Goal: Task Accomplishment & Management: Manage account settings

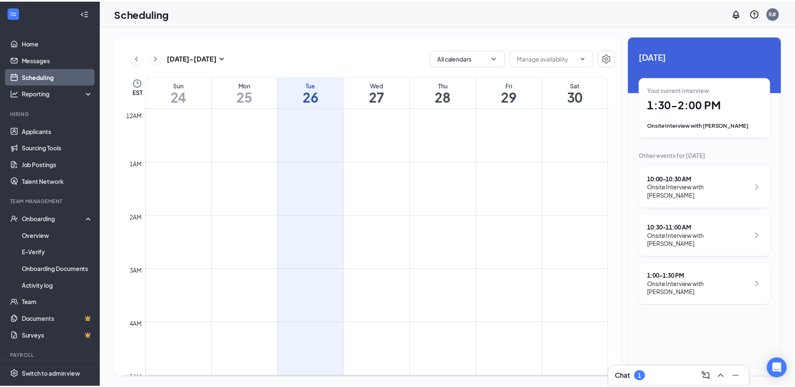
scroll to position [412, 0]
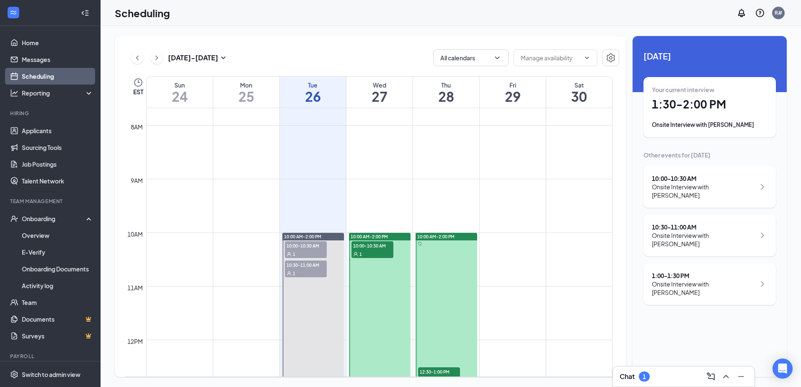
click at [732, 280] on div "Onsite Interview with [PERSON_NAME]" at bounding box center [703, 288] width 103 height 17
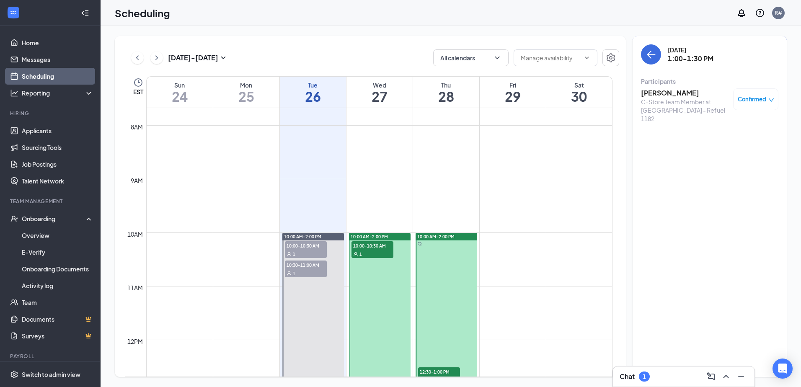
click at [766, 97] on span "Confirmed" at bounding box center [752, 99] width 28 height 8
click at [748, 155] on span "Mark as no-show" at bounding box center [731, 154] width 47 height 9
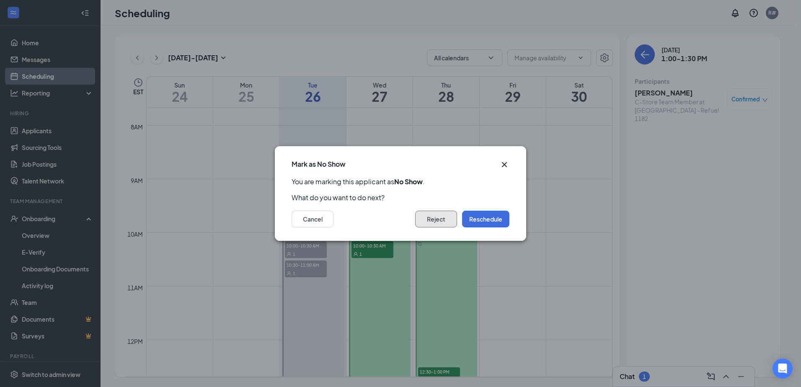
click at [439, 223] on button "Reject" at bounding box center [436, 219] width 42 height 17
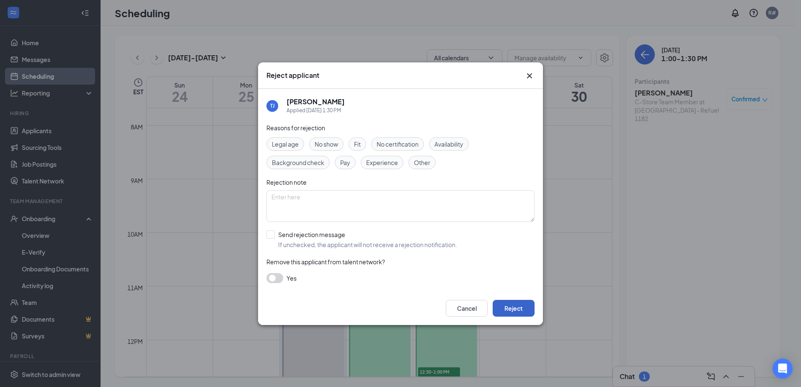
click at [517, 305] on button "Reject" at bounding box center [514, 308] width 42 height 17
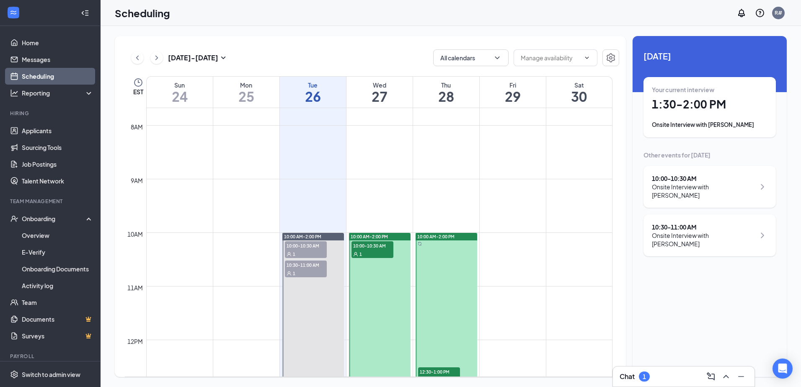
click at [729, 111] on h1 "1:30 - 2:00 PM" at bounding box center [710, 104] width 116 height 14
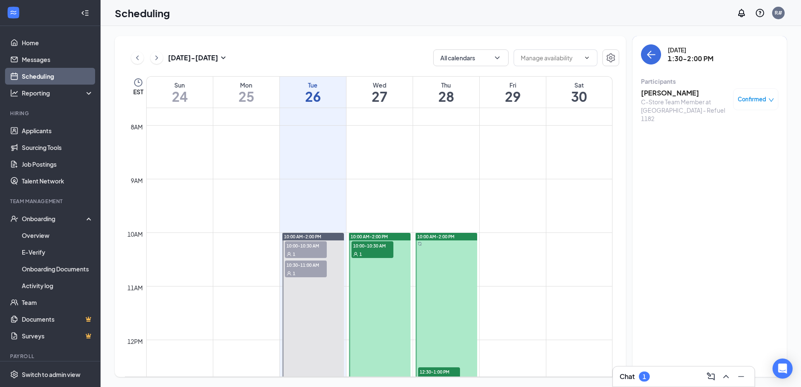
click at [684, 94] on h3 "[PERSON_NAME]" at bounding box center [685, 92] width 88 height 9
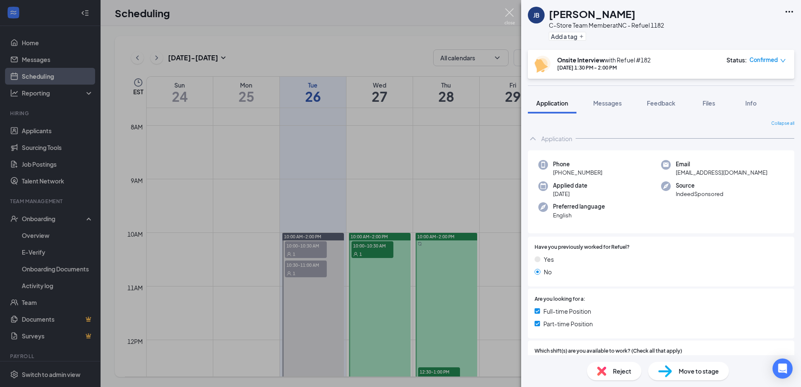
click at [511, 13] on img at bounding box center [509, 16] width 10 height 16
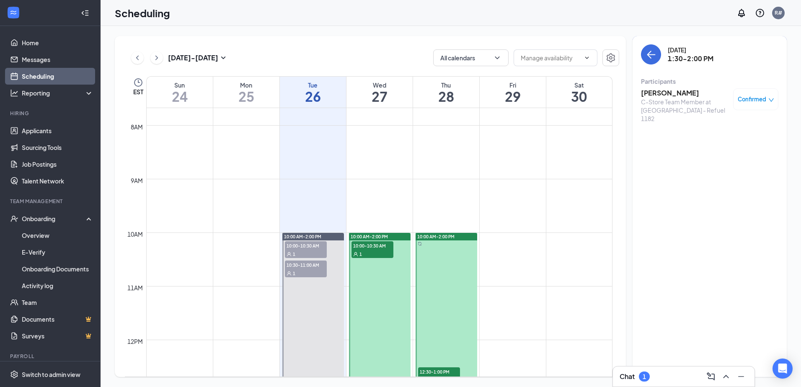
click at [750, 100] on span "Confirmed" at bounding box center [752, 99] width 28 height 8
click at [738, 142] on span "Mark complete" at bounding box center [729, 140] width 42 height 9
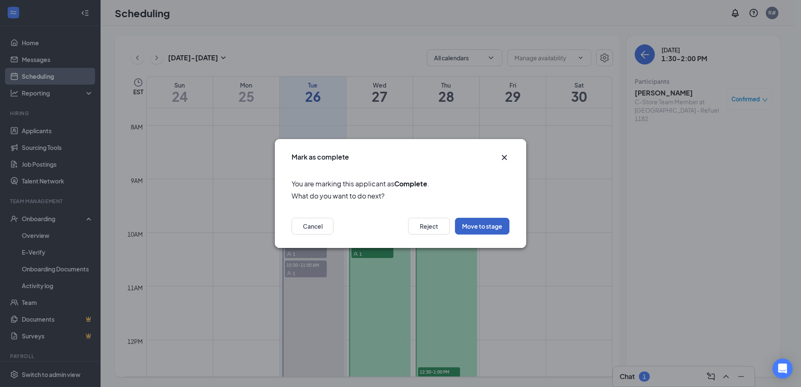
click at [500, 225] on button "Move to stage" at bounding box center [482, 226] width 54 height 17
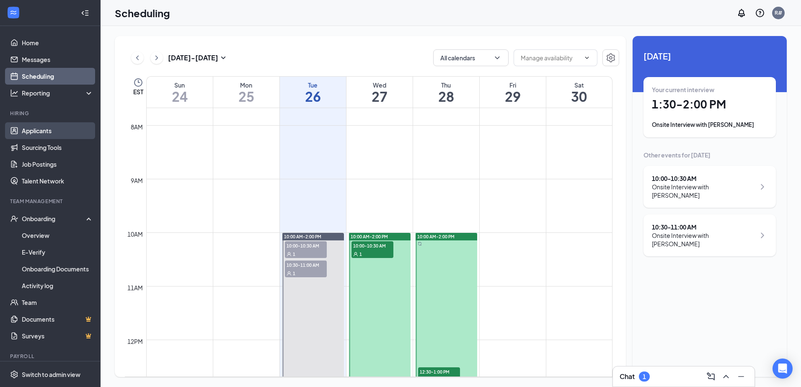
click at [42, 128] on link "Applicants" at bounding box center [58, 130] width 72 height 17
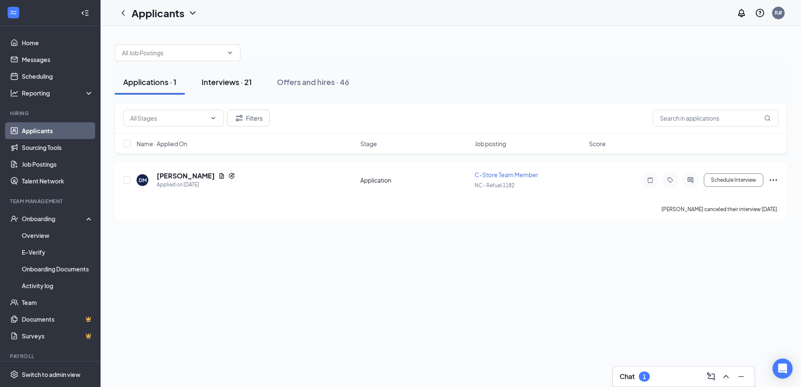
click at [234, 80] on div "Interviews · 21" at bounding box center [227, 82] width 50 height 10
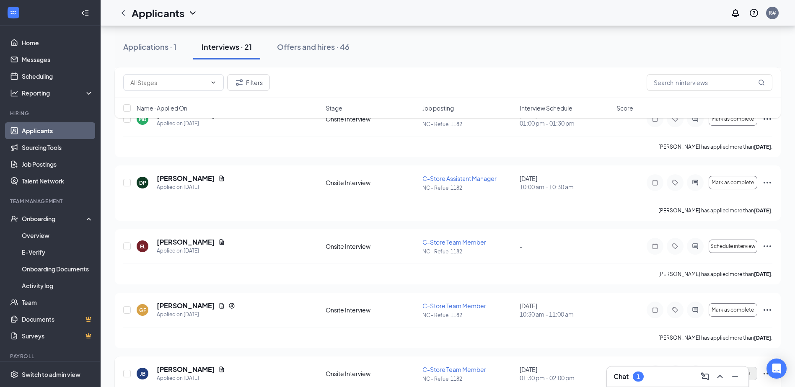
scroll to position [335, 0]
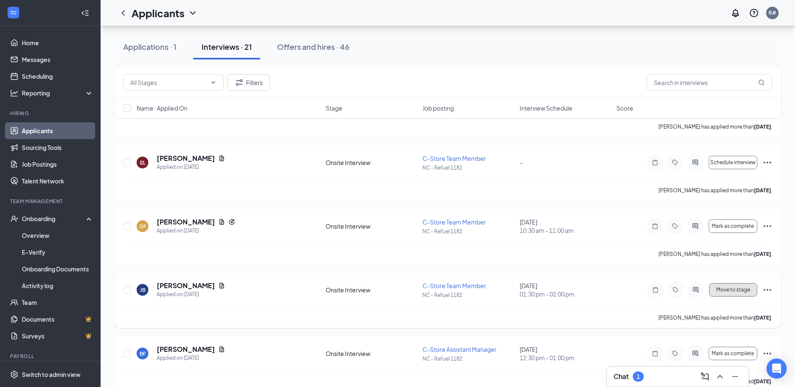
click at [745, 288] on span "Move to stage" at bounding box center [733, 290] width 34 height 6
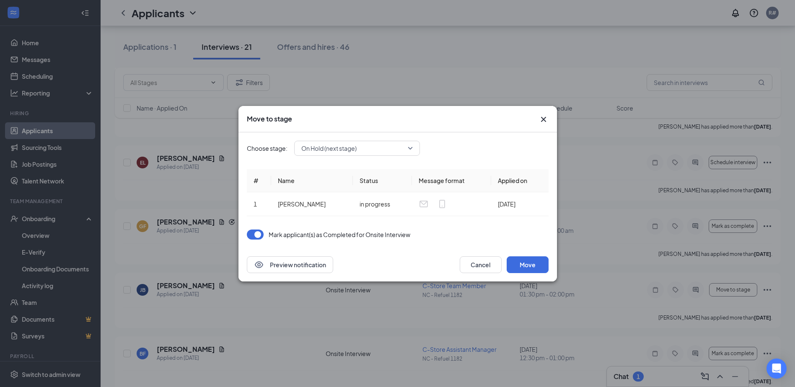
click at [411, 147] on span "On Hold (next stage)" at bounding box center [356, 148] width 111 height 13
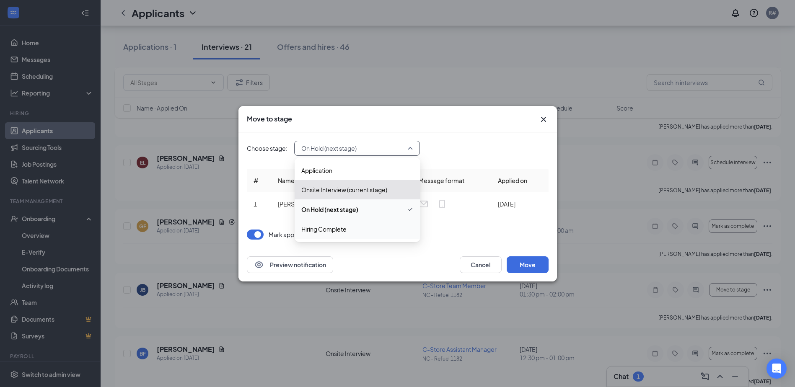
click at [342, 229] on span "Hiring Complete" at bounding box center [323, 229] width 45 height 9
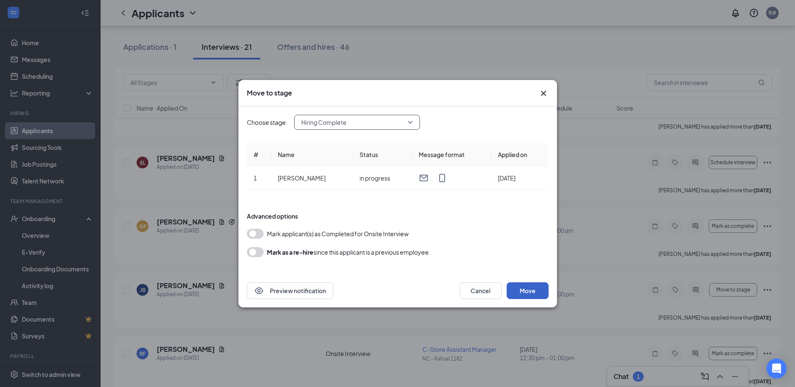
click at [530, 290] on button "Move" at bounding box center [528, 290] width 42 height 17
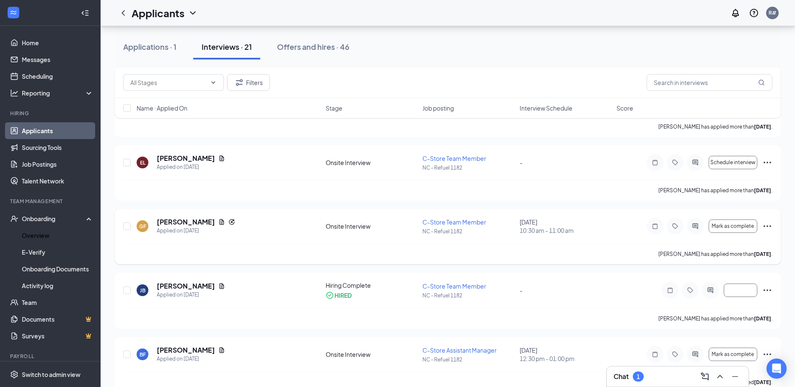
drag, startPoint x: 40, startPoint y: 233, endPoint x: 360, endPoint y: 215, distance: 320.2
click at [40, 233] on link "Overview" at bounding box center [58, 235] width 72 height 17
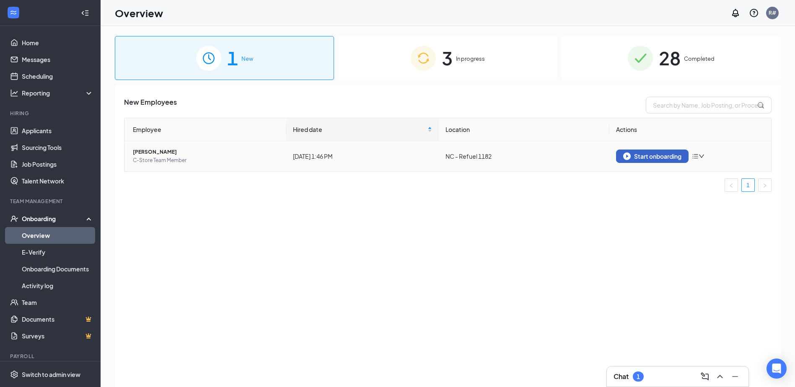
click at [646, 155] on div "Start onboarding" at bounding box center [652, 157] width 58 height 8
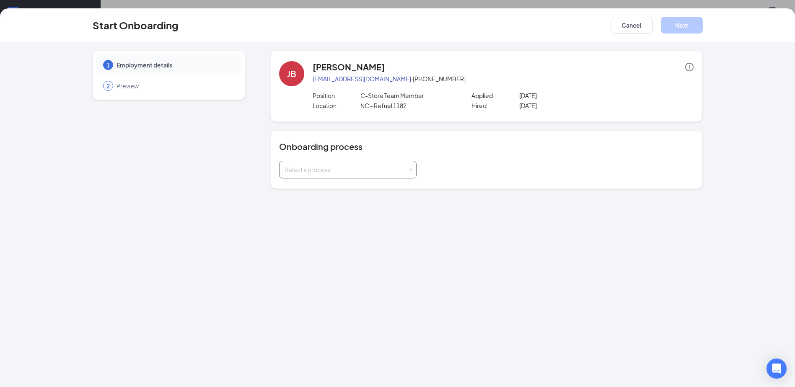
click at [342, 172] on div "Select a process" at bounding box center [345, 170] width 123 height 8
click at [339, 187] on span "New Hire Documentation" at bounding box center [316, 188] width 69 height 8
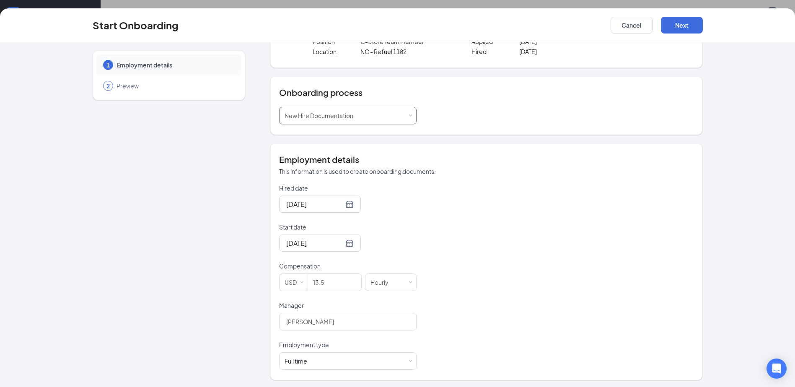
scroll to position [56, 0]
click at [393, 362] on div "Full time Works 30+ hours per week and is reasonably expected to work" at bounding box center [347, 359] width 127 height 17
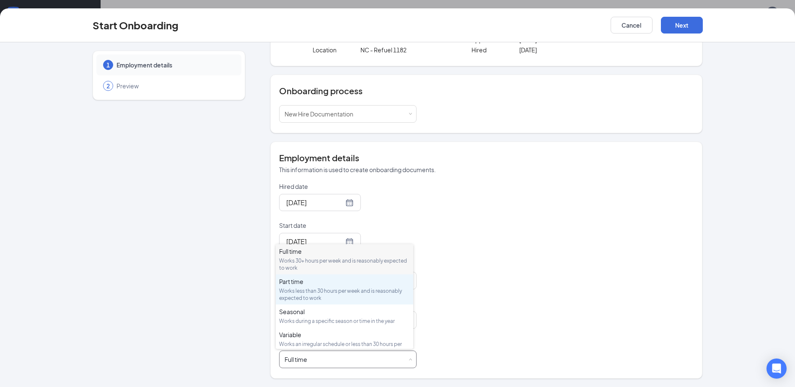
click at [385, 287] on div "Works less than 30 hours per week and is reasonably expected to work" at bounding box center [344, 294] width 131 height 14
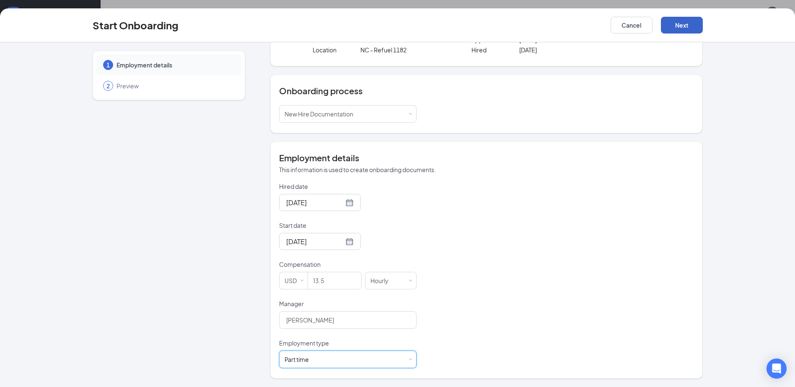
click at [687, 25] on button "Next" at bounding box center [682, 25] width 42 height 17
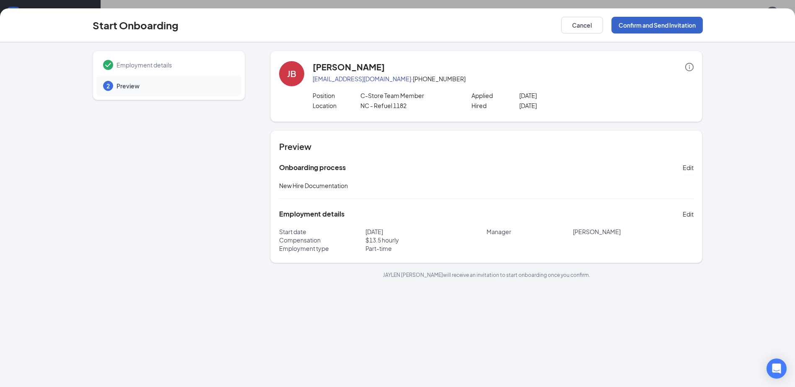
click at [671, 21] on button "Confirm and Send Invitation" at bounding box center [656, 25] width 91 height 17
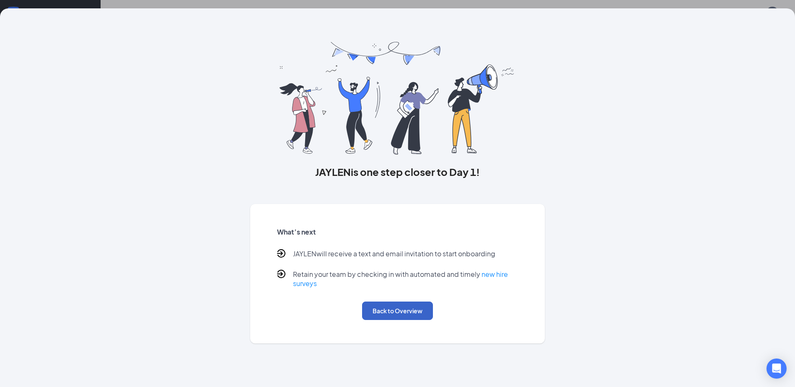
click at [412, 311] on button "Back to Overview" at bounding box center [397, 311] width 71 height 18
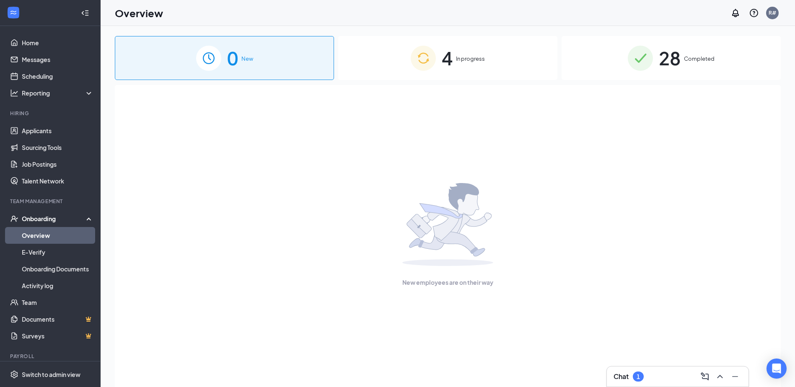
click at [465, 54] on div "4 In progress" at bounding box center [447, 58] width 219 height 44
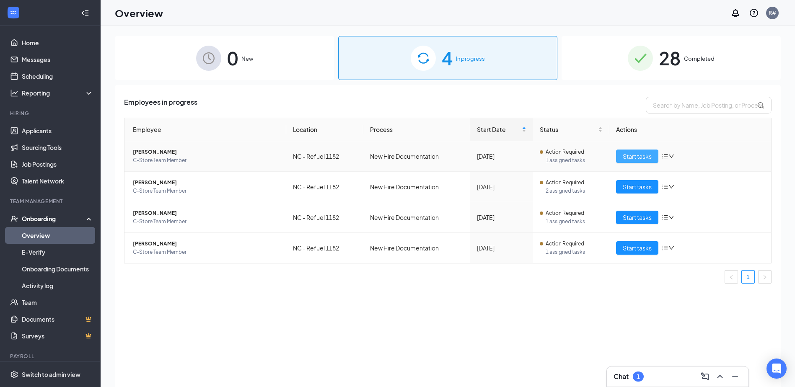
click at [642, 160] on span "Start tasks" at bounding box center [637, 156] width 29 height 9
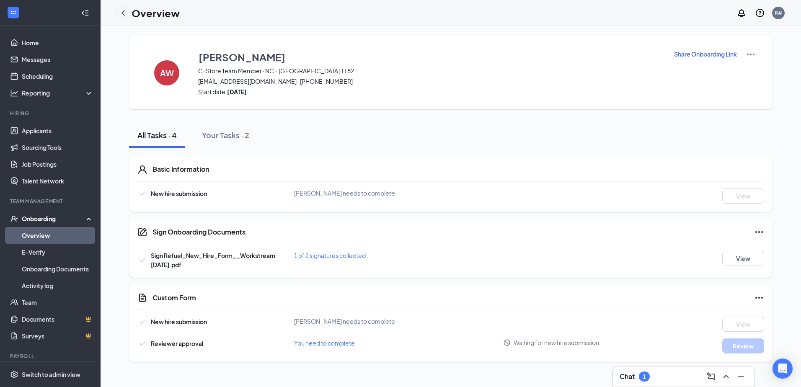
click at [122, 12] on icon "ChevronLeft" at bounding box center [123, 13] width 10 height 10
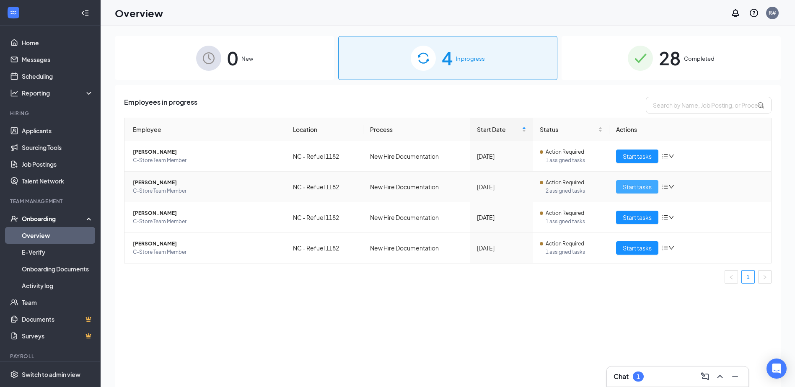
click at [638, 189] on span "Start tasks" at bounding box center [637, 186] width 29 height 9
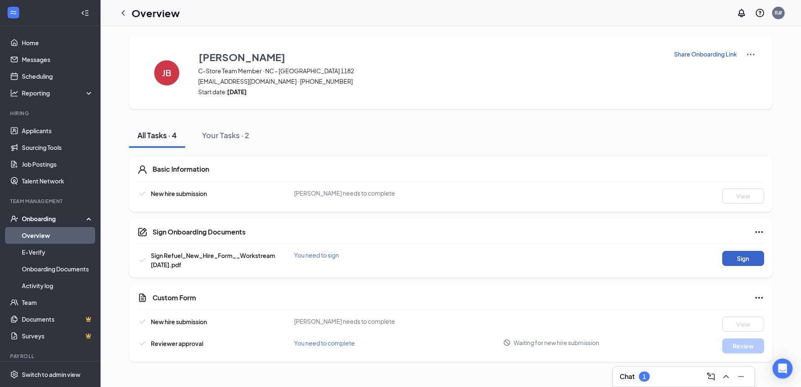
click at [742, 258] on button "Sign" at bounding box center [743, 258] width 42 height 15
drag, startPoint x: 122, startPoint y: 13, endPoint x: 163, endPoint y: 17, distance: 40.4
click at [122, 13] on icon "ChevronLeft" at bounding box center [123, 12] width 3 height 5
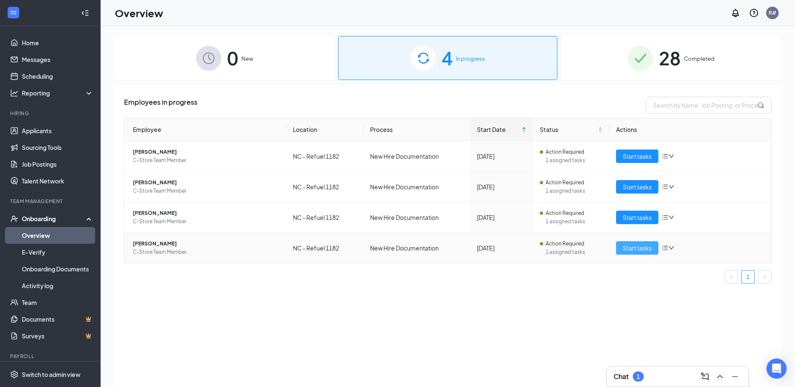
click at [628, 248] on span "Start tasks" at bounding box center [637, 247] width 29 height 9
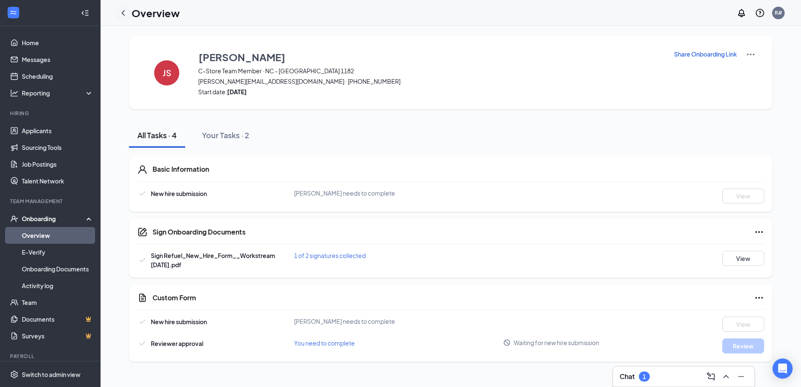
click at [123, 12] on icon "ChevronLeft" at bounding box center [123, 12] width 3 height 5
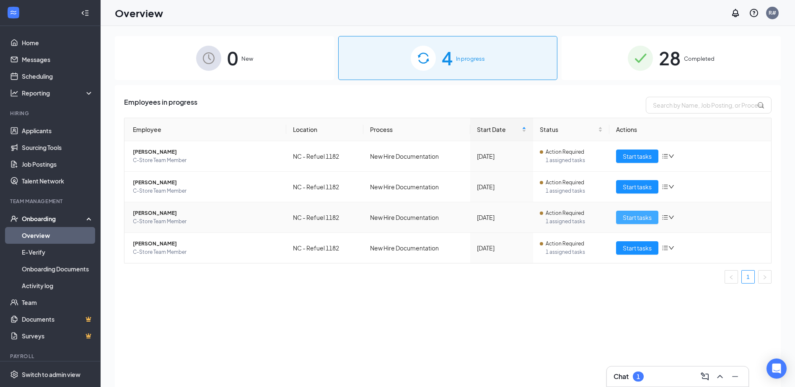
click at [638, 216] on span "Start tasks" at bounding box center [637, 217] width 29 height 9
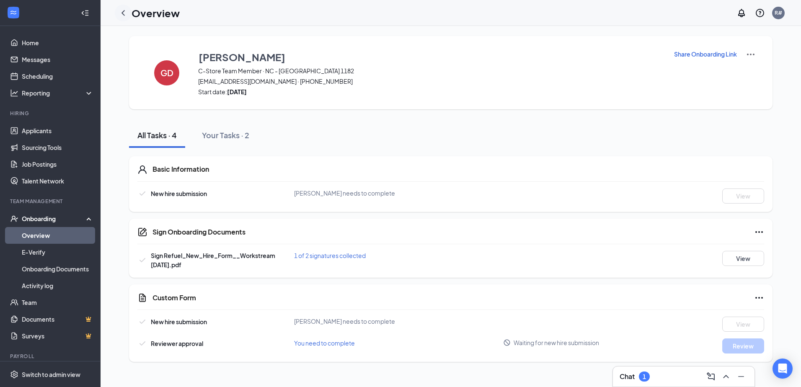
click at [125, 12] on icon "ChevronLeft" at bounding box center [123, 13] width 10 height 10
